Goal: Transaction & Acquisition: Download file/media

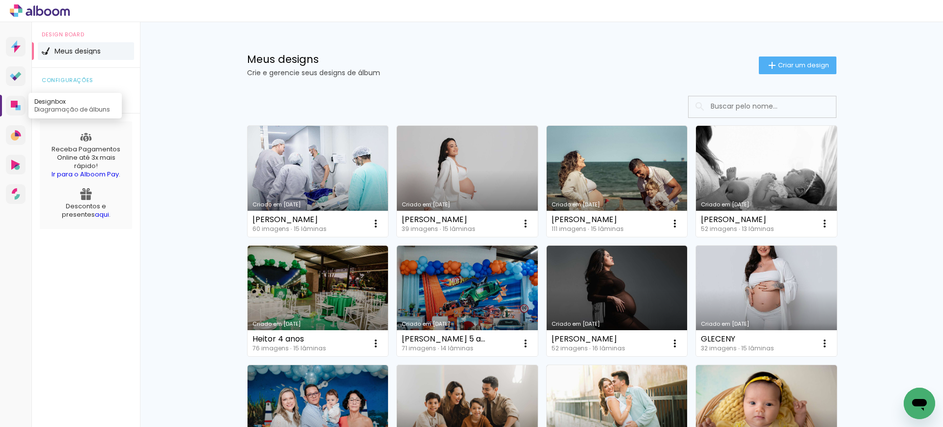
click at [14, 108] on icon at bounding box center [16, 106] width 10 height 10
click at [733, 321] on div "Criado em [DATE]" at bounding box center [766, 323] width 131 height 5
click at [646, 307] on link "Criado em [DATE]" at bounding box center [616, 300] width 141 height 111
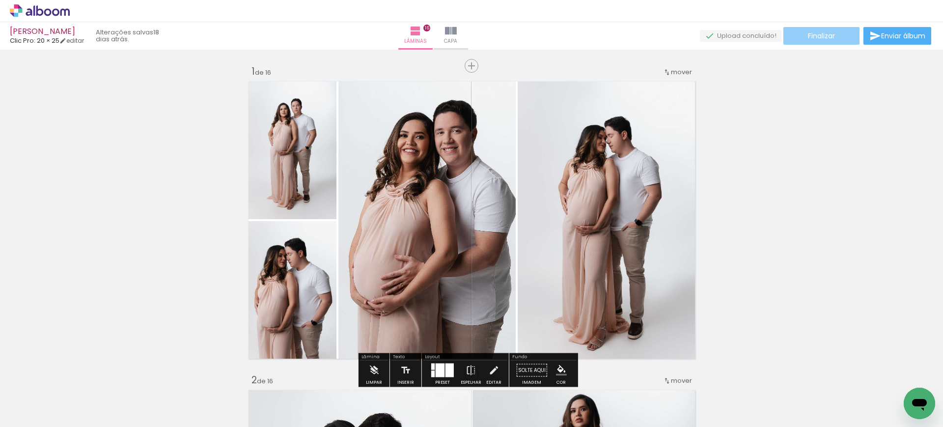
click at [833, 36] on paper-button "Finalizar" at bounding box center [821, 36] width 76 height 18
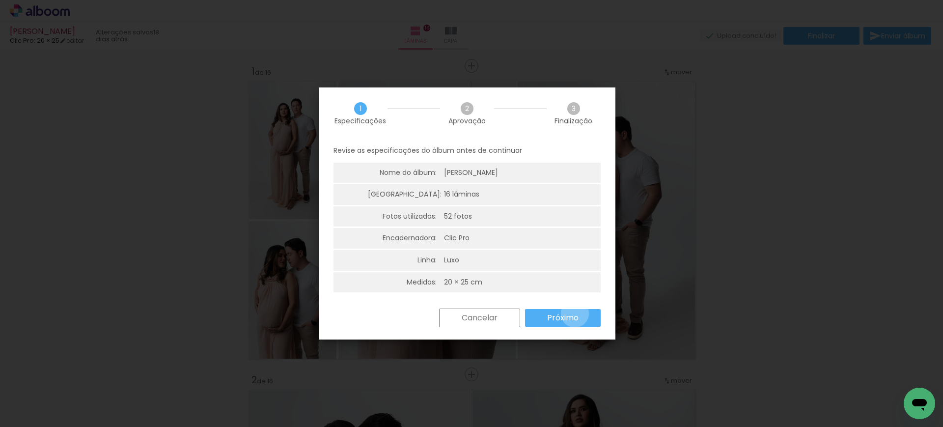
click at [0, 0] on slot "Próximo" at bounding box center [0, 0] width 0 height 0
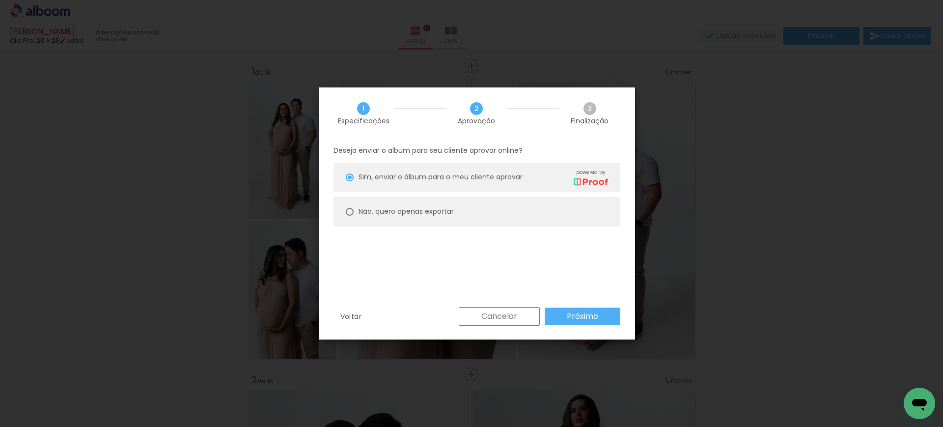
click at [0, 0] on slot "Não, quero apenas exportar" at bounding box center [0, 0] width 0 height 0
type paper-radio-button "on"
click at [606, 315] on paper-button "Próximo" at bounding box center [582, 316] width 76 height 18
type input "Alta, 300 DPI"
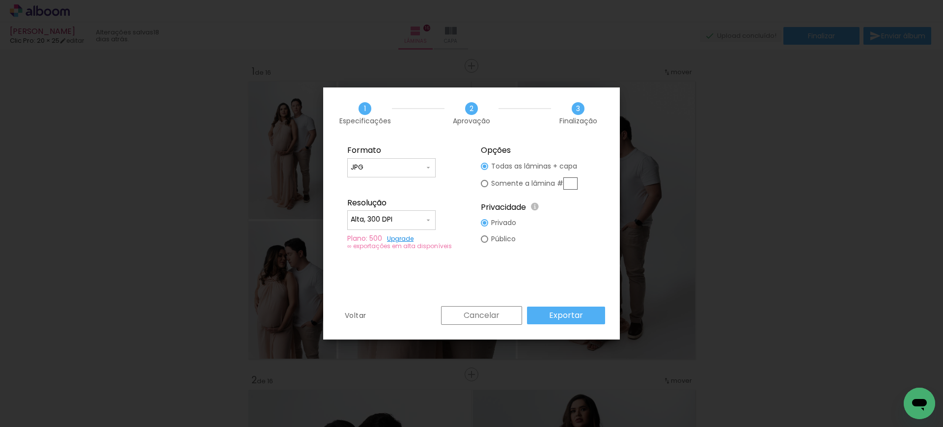
click at [0, 0] on paper-button "Exportar" at bounding box center [0, 0] width 0 height 0
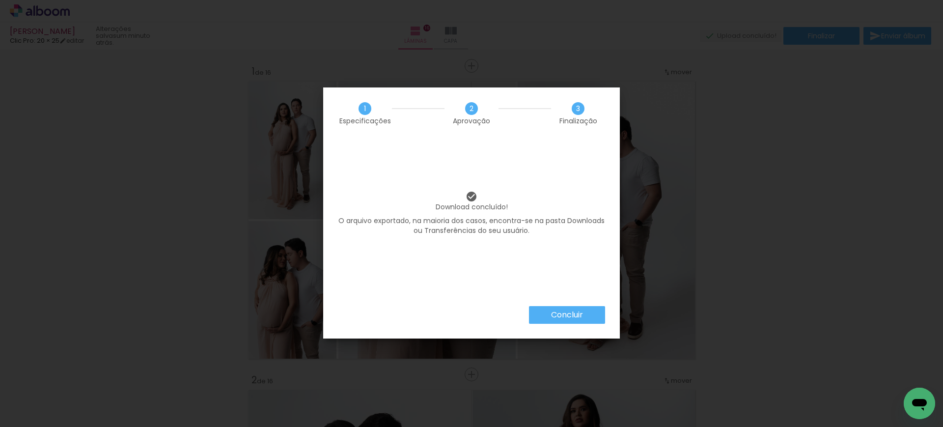
click at [0, 0] on slot "Concluir" at bounding box center [0, 0] width 0 height 0
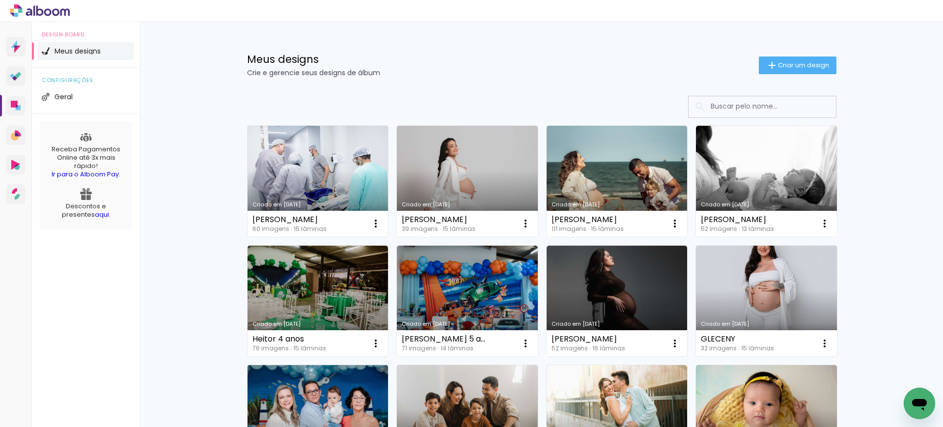
click at [324, 393] on link "Criado em [DATE]" at bounding box center [317, 420] width 141 height 111
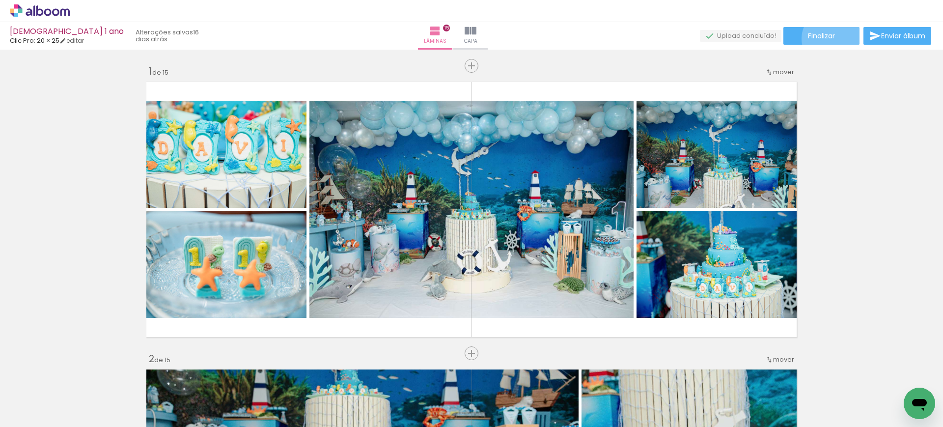
click at [828, 38] on span "Finalizar" at bounding box center [821, 35] width 27 height 7
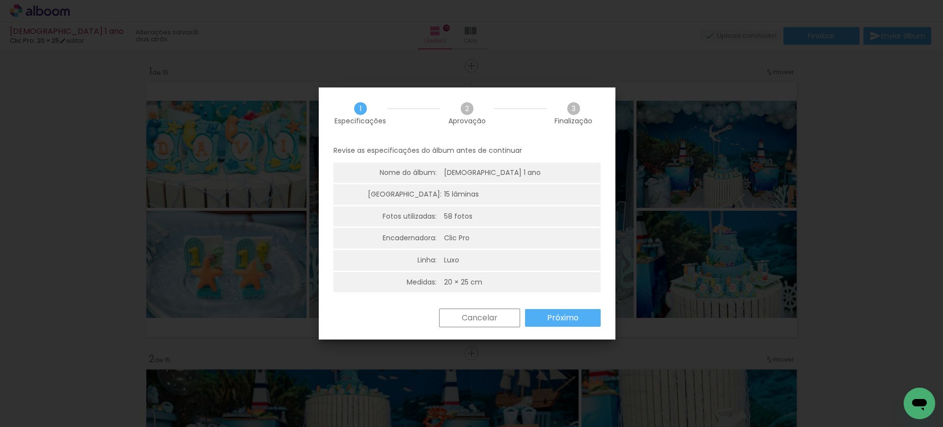
click at [808, 101] on iron-overlay-backdrop at bounding box center [471, 213] width 943 height 427
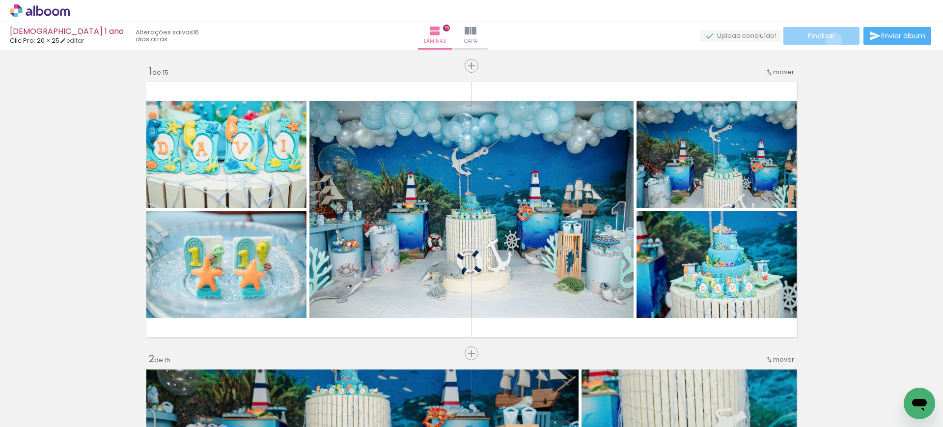
click at [830, 39] on span "Finalizar" at bounding box center [821, 35] width 27 height 7
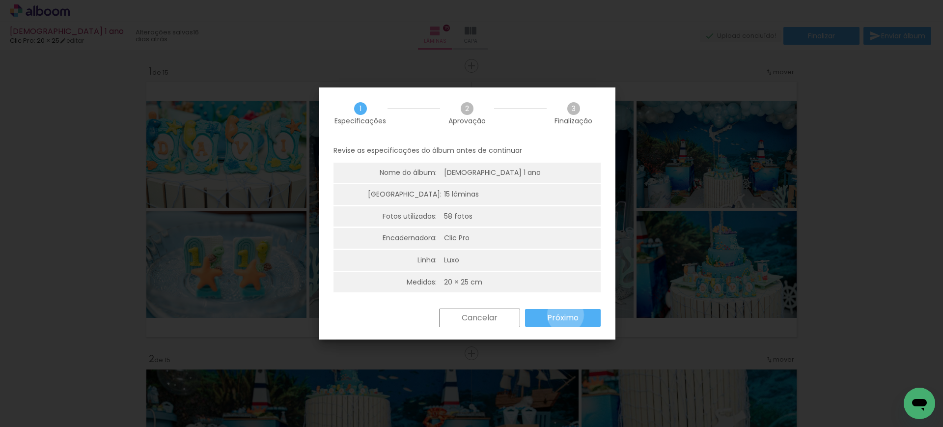
click at [0, 0] on slot "Próximo" at bounding box center [0, 0] width 0 height 0
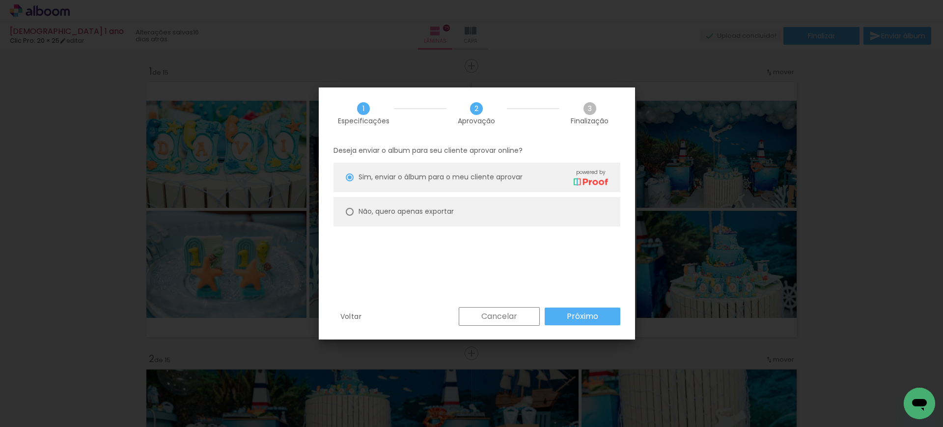
click at [0, 0] on paper-radio-button "Não, quero apenas exportar" at bounding box center [0, 0] width 0 height 0
type paper-radio-button "on"
click at [0, 0] on paper-button "Próximo" at bounding box center [0, 0] width 0 height 0
type input "Alta, 300 DPI"
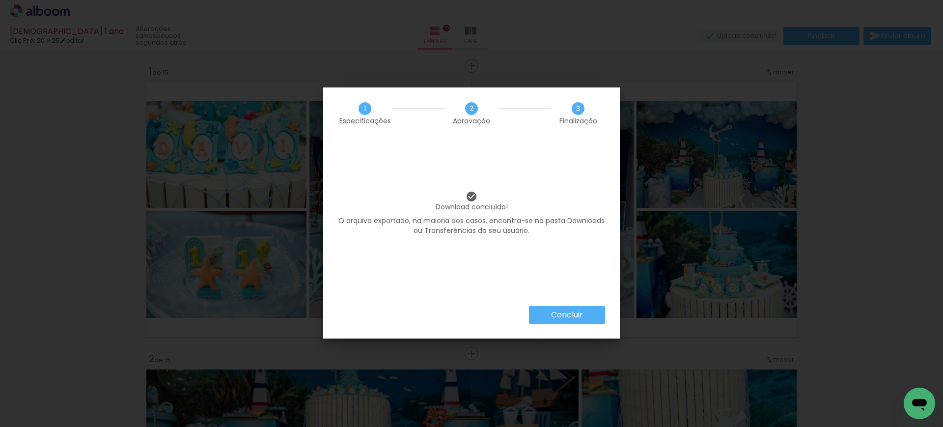
click at [0, 0] on slot "Concluir" at bounding box center [0, 0] width 0 height 0
